Goal: Task Accomplishment & Management: Manage account settings

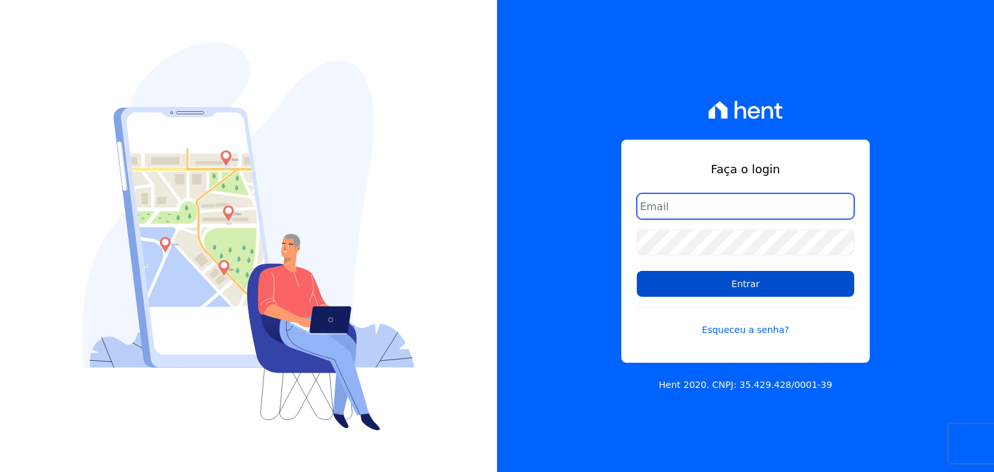
type input "administracao@vilaurbe.com.br"
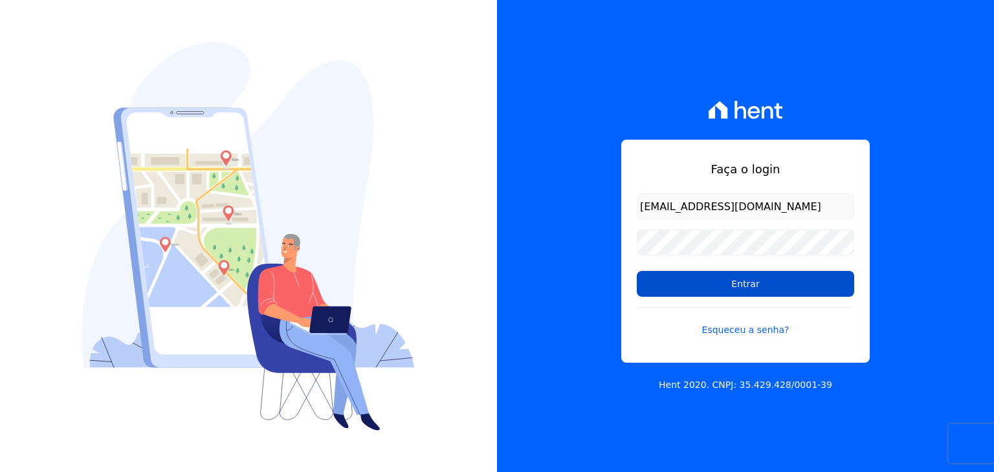
click at [735, 285] on input "Entrar" at bounding box center [745, 284] width 217 height 26
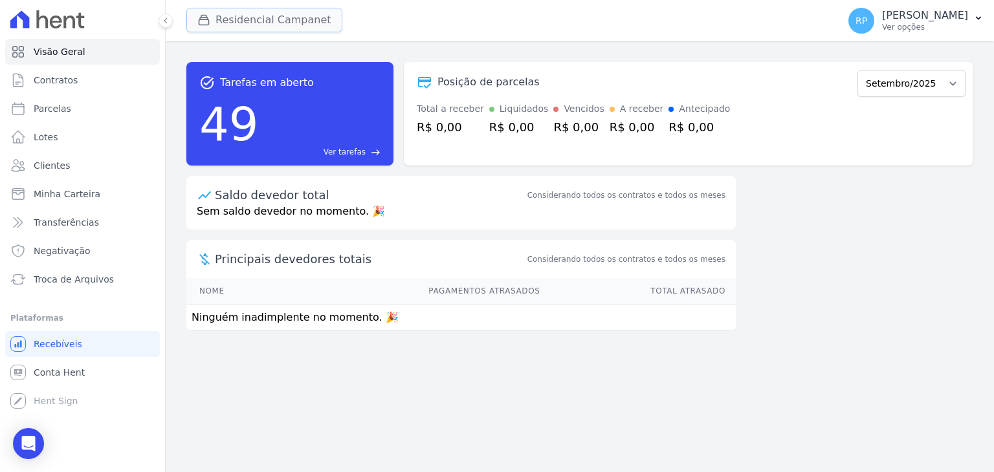
click at [285, 10] on button "Residencial Campanet" at bounding box center [264, 20] width 156 height 25
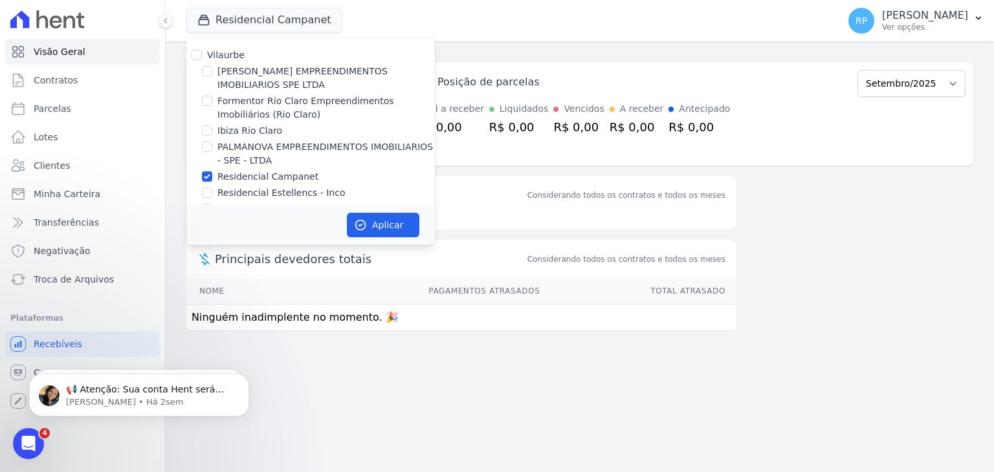
click at [221, 168] on div "Vilaurbe [PERSON_NAME] EMPREENDIMENTOS IMOBILIARIOS SPE LTDA Formentor Rio Clar…" at bounding box center [310, 132] width 248 height 188
click at [269, 68] on label "[PERSON_NAME] EMPREENDIMENTOS IMOBILIARIOS SPE LTDA" at bounding box center [325, 78] width 217 height 27
click at [212, 68] on input "[PERSON_NAME] EMPREENDIMENTOS IMOBILIARIOS SPE LTDA" at bounding box center [207, 71] width 10 height 10
checkbox input "true"
click at [245, 175] on label "Residencial Campanet" at bounding box center [267, 177] width 101 height 14
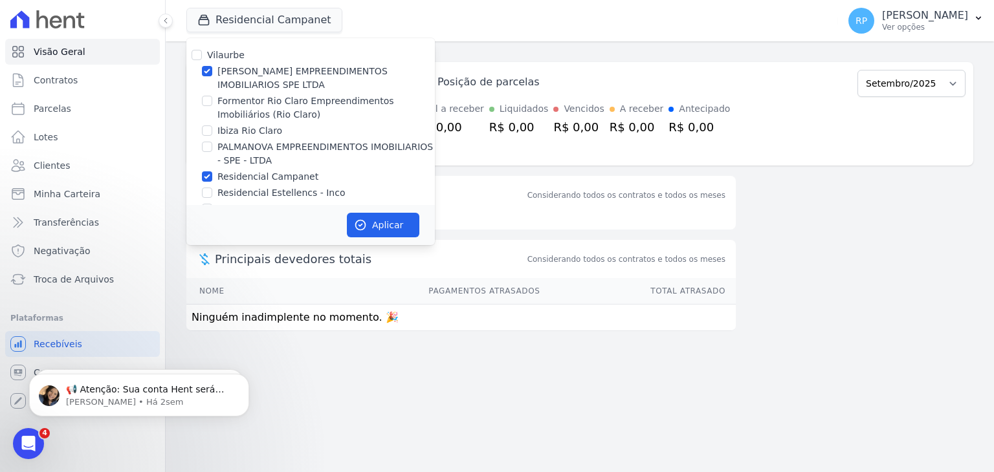
click at [212, 175] on input "Residencial Campanet" at bounding box center [207, 176] width 10 height 10
checkbox input "false"
click at [380, 222] on button "Aplicar" at bounding box center [383, 225] width 72 height 25
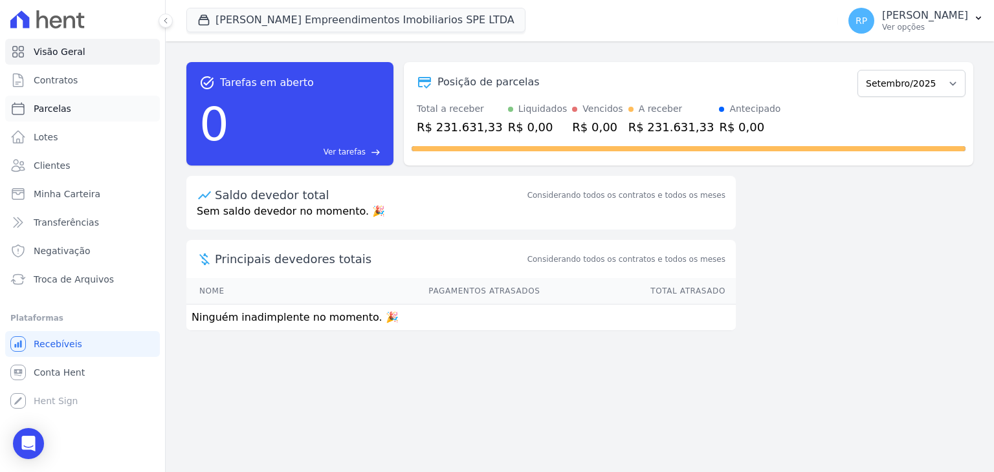
click at [66, 109] on span "Parcelas" at bounding box center [53, 108] width 38 height 13
select select
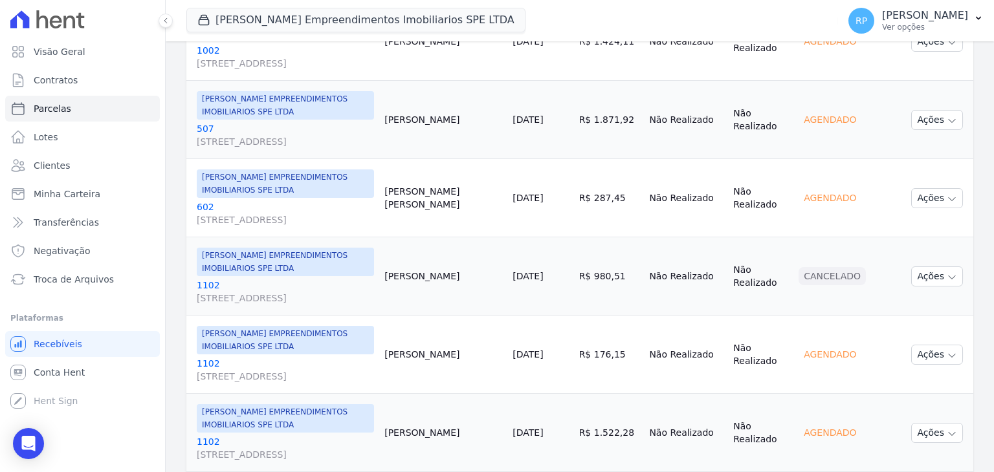
scroll to position [647, 0]
